Goal: Find specific page/section: Find specific page/section

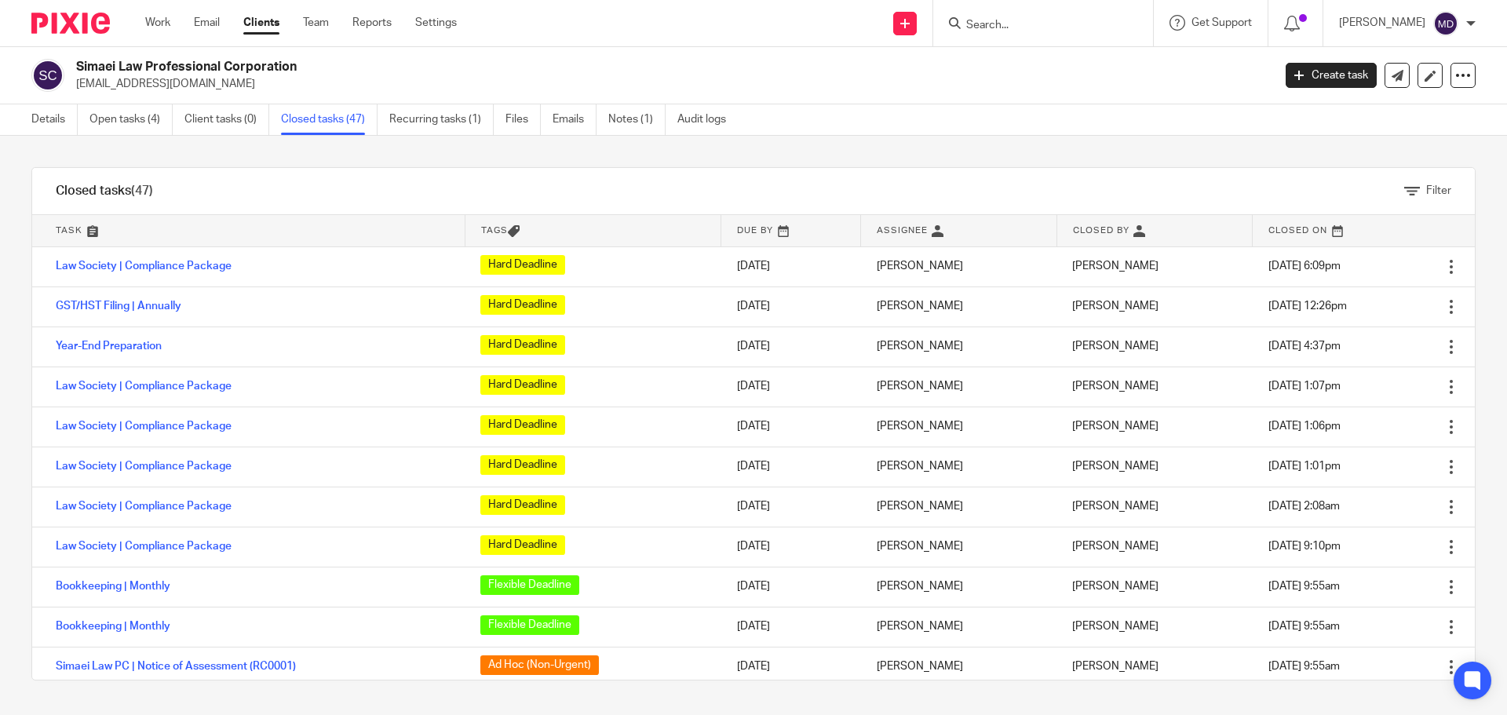
scroll to position [899, 0]
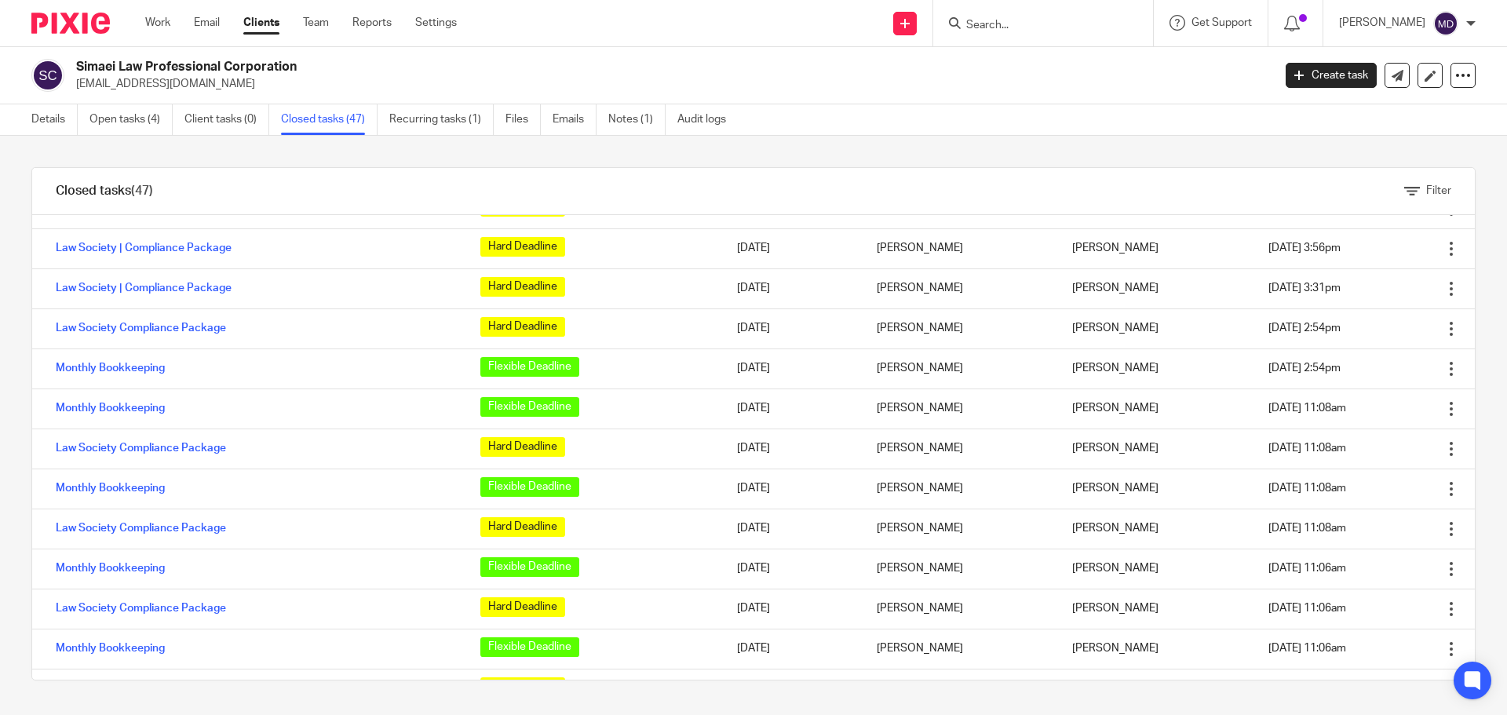
click at [1012, 35] on div at bounding box center [1043, 23] width 220 height 46
click at [1010, 27] on input "Search" at bounding box center [1035, 26] width 141 height 14
type input "a"
type input "hti"
click at [1029, 58] on link at bounding box center [1099, 67] width 277 height 36
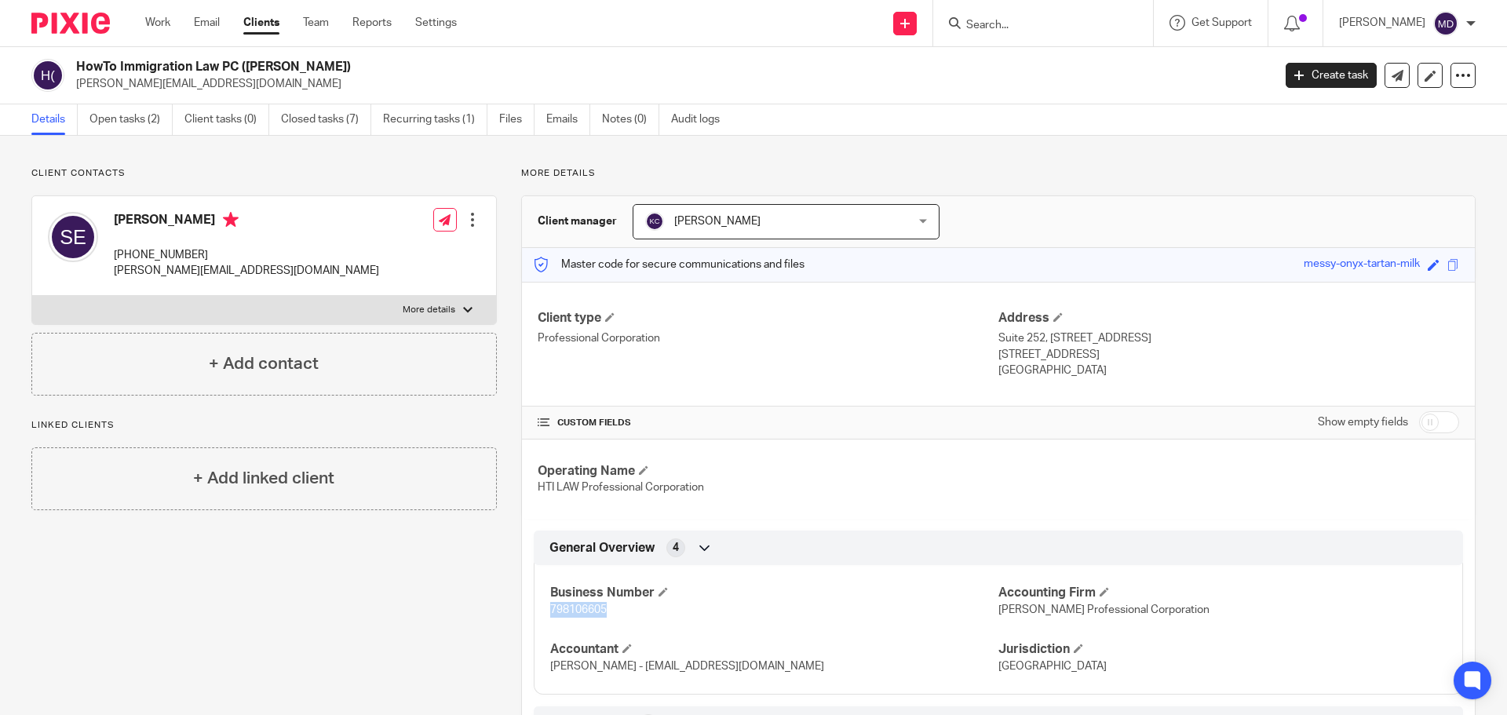
drag, startPoint x: 545, startPoint y: 610, endPoint x: 602, endPoint y: 613, distance: 57.4
click at [602, 613] on div "Business Number 798106605 Accounting Firm Beqiri Professional Corporation Accou…" at bounding box center [998, 623] width 929 height 141
copy span "798106605"
click at [85, 27] on img at bounding box center [70, 23] width 78 height 21
